Goal: Task Accomplishment & Management: Complete application form

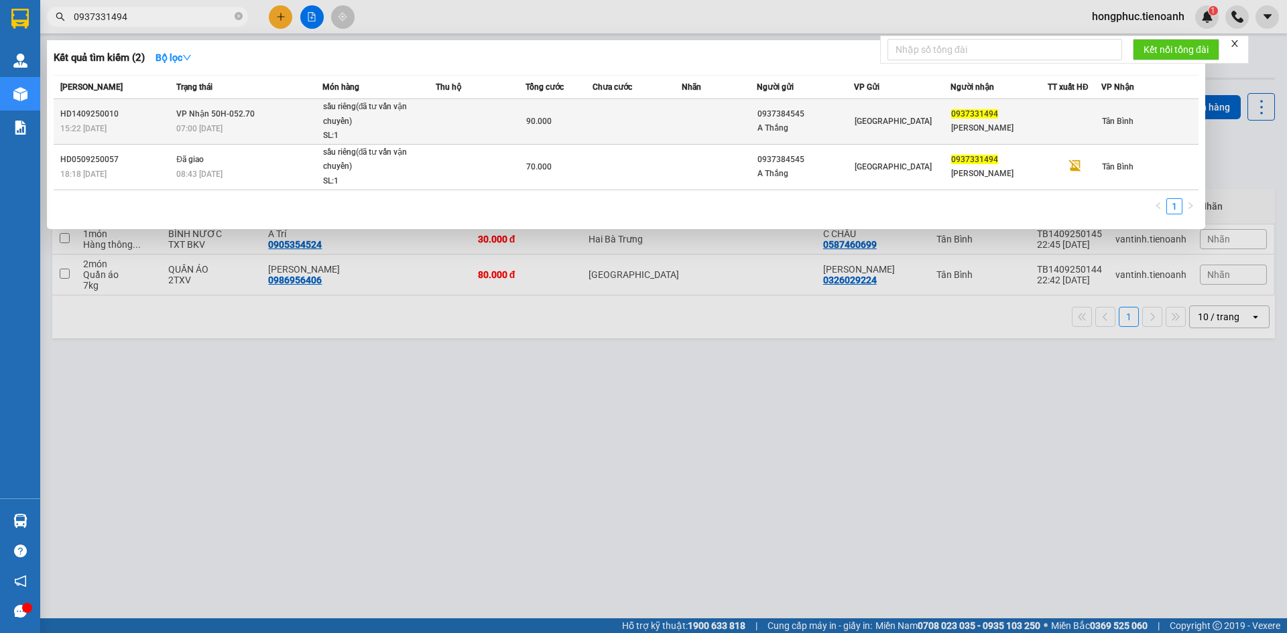
type input "0937331494"
click at [239, 124] on div "07:00 [DATE]" at bounding box center [248, 128] width 145 height 15
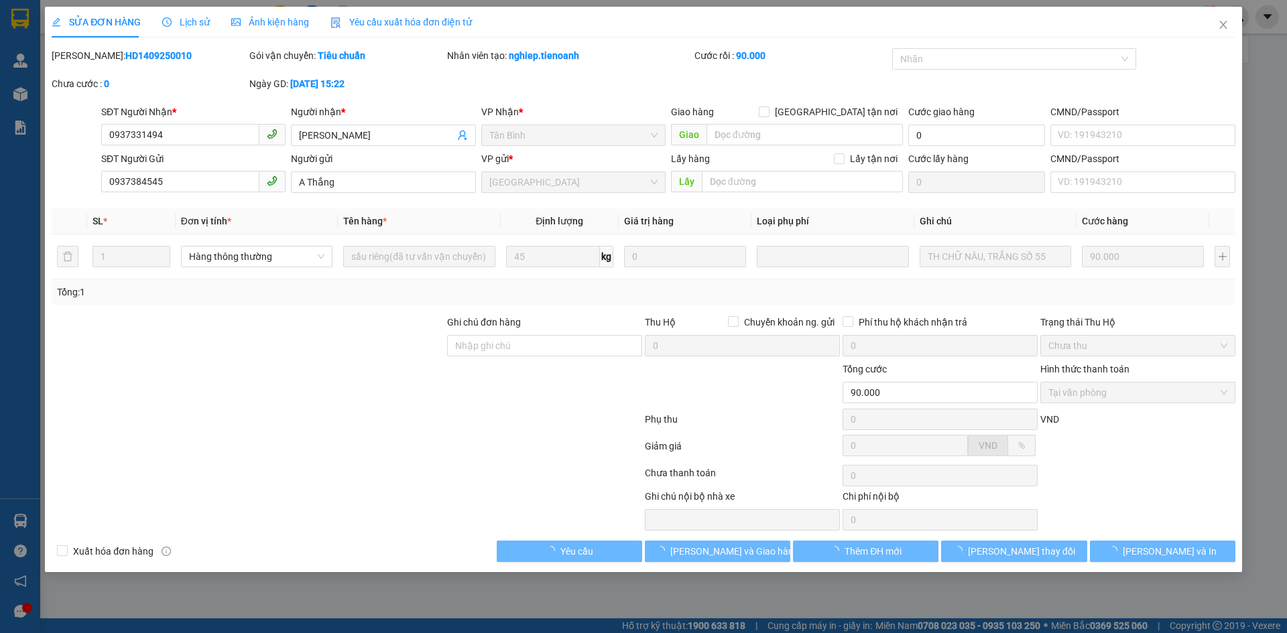
type input "0937331494"
type input "[PERSON_NAME]"
type input "0937384545"
type input "A Thắng"
type input "90.000"
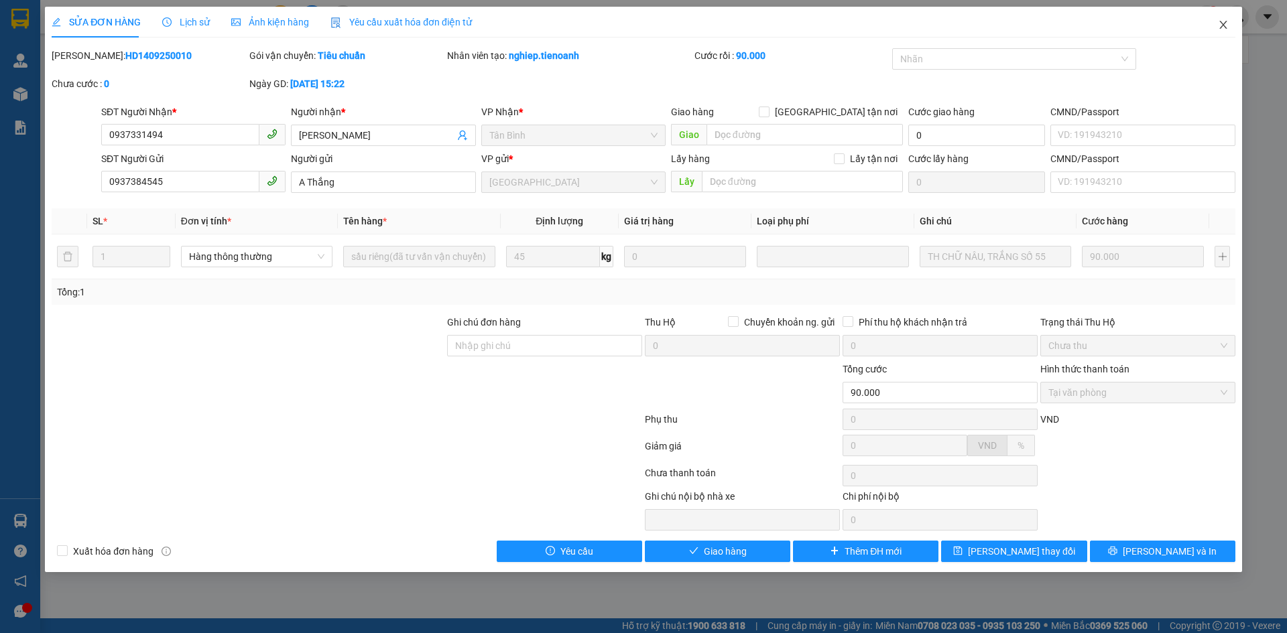
click at [1223, 23] on icon "close" at bounding box center [1223, 24] width 11 height 11
